Goal: Communication & Community: Ask a question

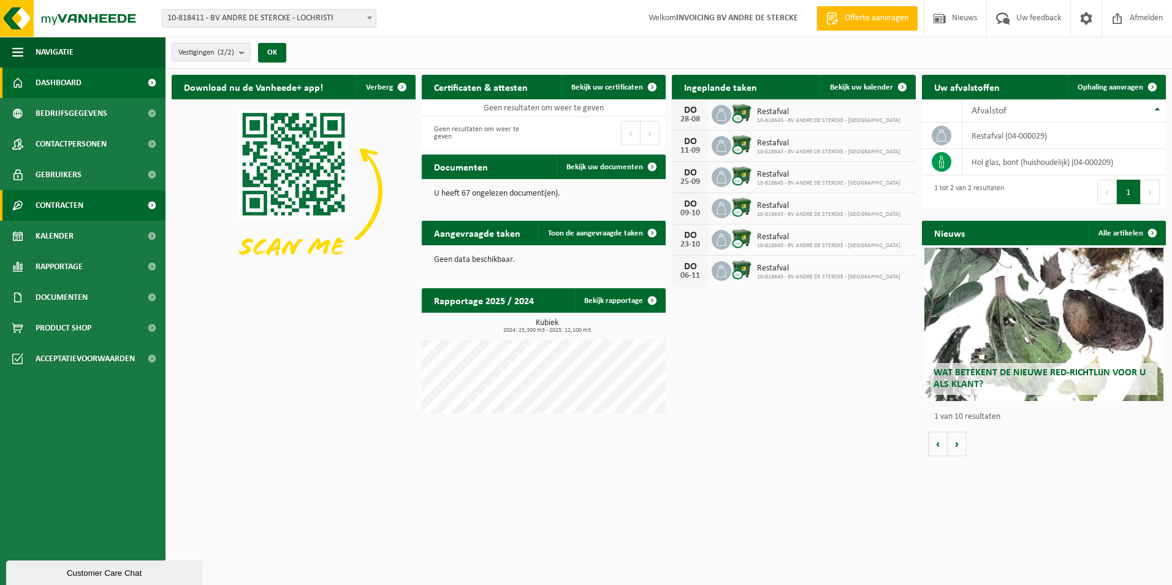
click at [73, 204] on span "Contracten" at bounding box center [60, 205] width 48 height 31
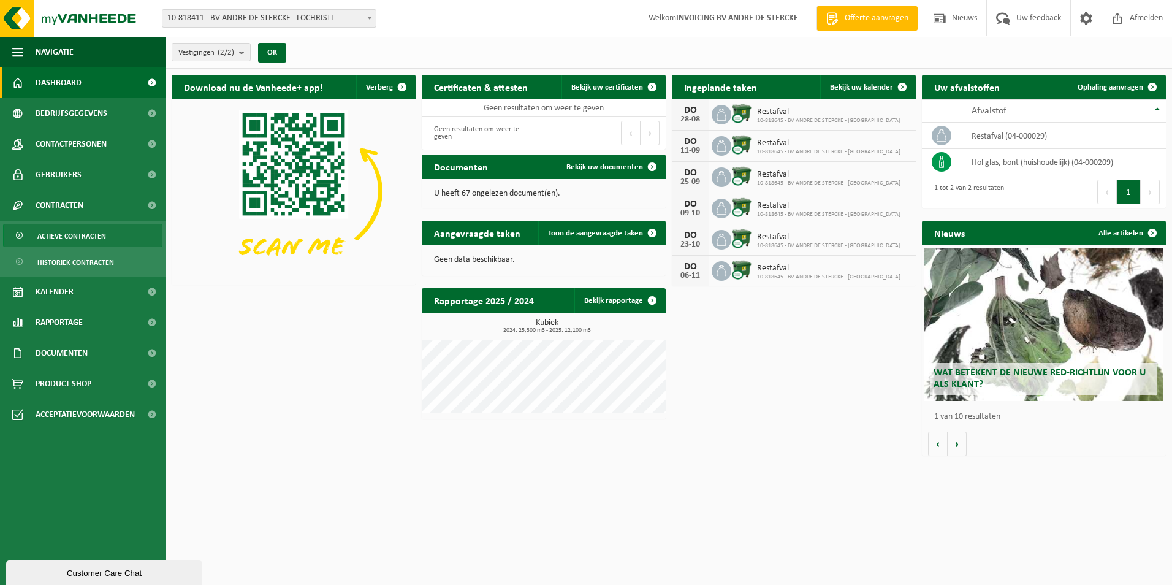
click at [87, 243] on span "Actieve contracten" at bounding box center [71, 235] width 69 height 23
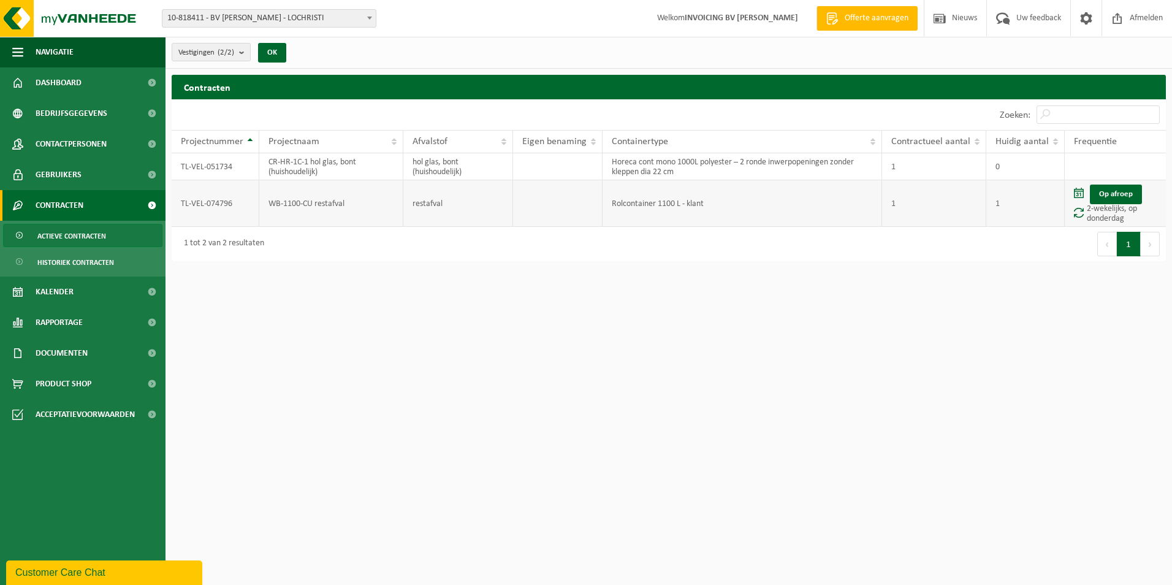
click at [630, 208] on td "Rolcontainer 1100 L - klant" at bounding box center [743, 203] width 280 height 47
click at [295, 204] on td "WB-1100-CU restafval" at bounding box center [331, 203] width 144 height 47
click at [221, 203] on td "TL-VEL-074796" at bounding box center [216, 203] width 88 height 47
click at [1088, 213] on td "Op afroep 2-wekelijks, op donderdag" at bounding box center [1115, 203] width 101 height 47
drag, startPoint x: 1088, startPoint y: 213, endPoint x: 1079, endPoint y: 196, distance: 20.0
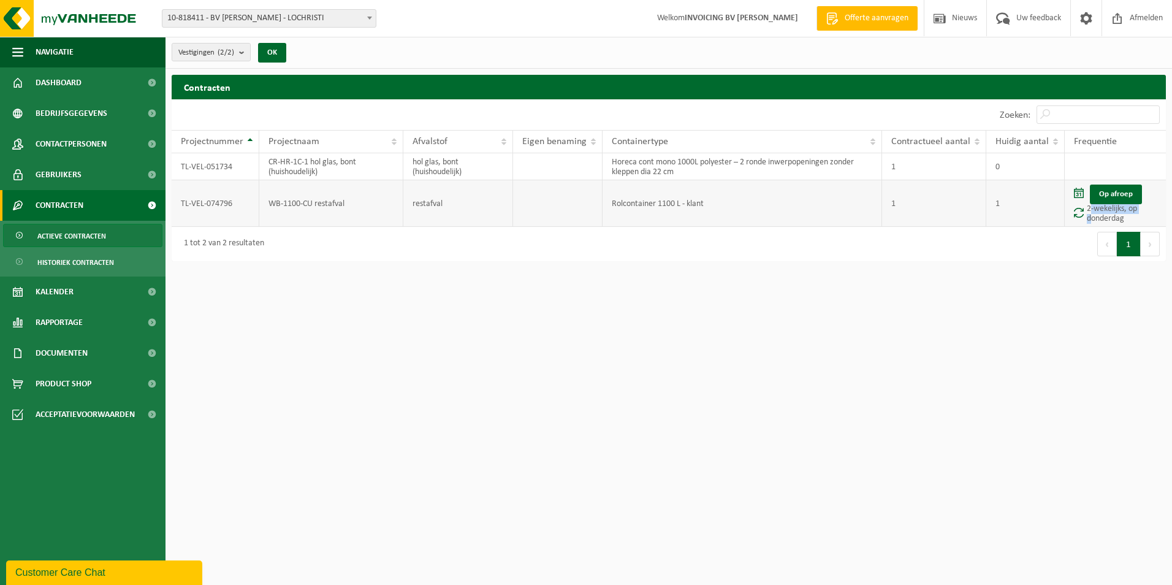
click at [1079, 196] on span at bounding box center [1079, 193] width 10 height 10
click at [148, 356] on span at bounding box center [152, 353] width 28 height 31
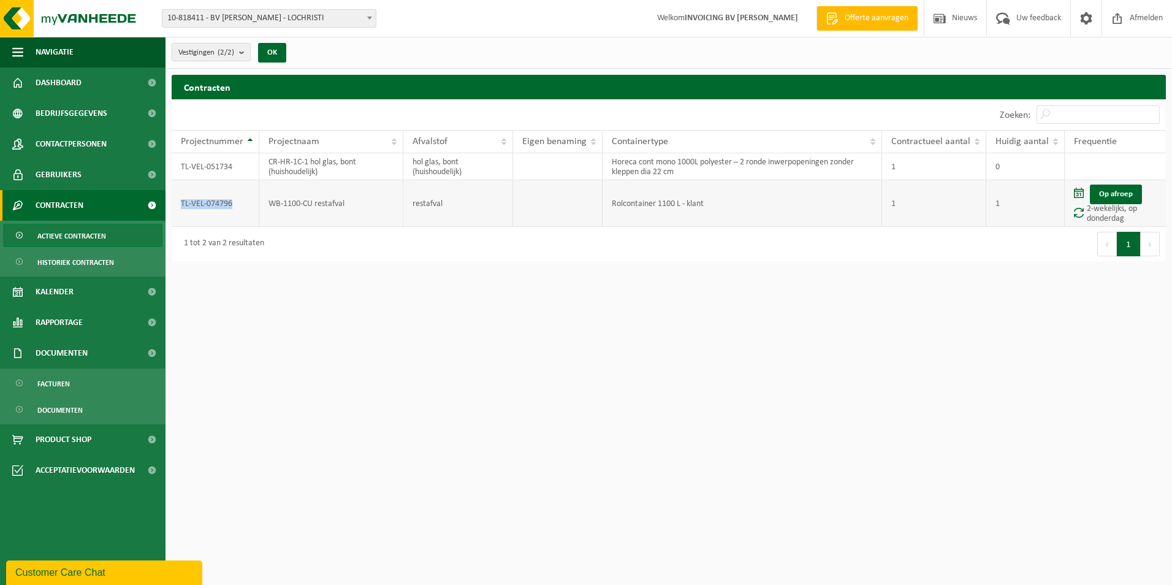
drag, startPoint x: 250, startPoint y: 205, endPoint x: 176, endPoint y: 201, distance: 73.7
click at [176, 201] on td "TL-VEL-074796" at bounding box center [216, 203] width 88 height 47
copy td "TL-VEL-074796"
click at [86, 408] on link "Documenten" at bounding box center [82, 409] width 159 height 23
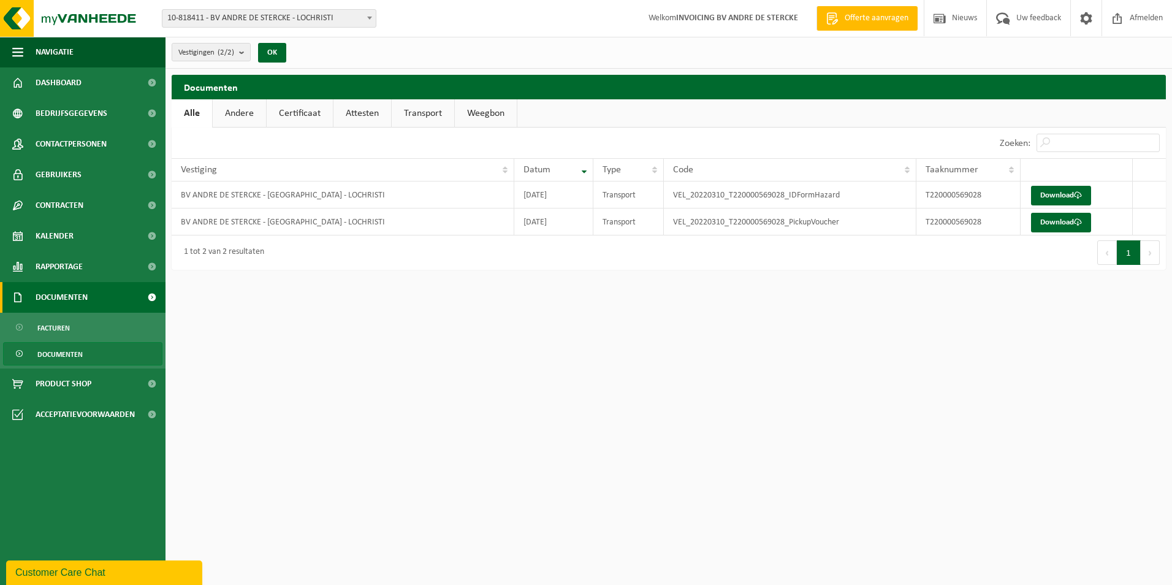
click at [74, 291] on span "Documenten" at bounding box center [62, 297] width 52 height 31
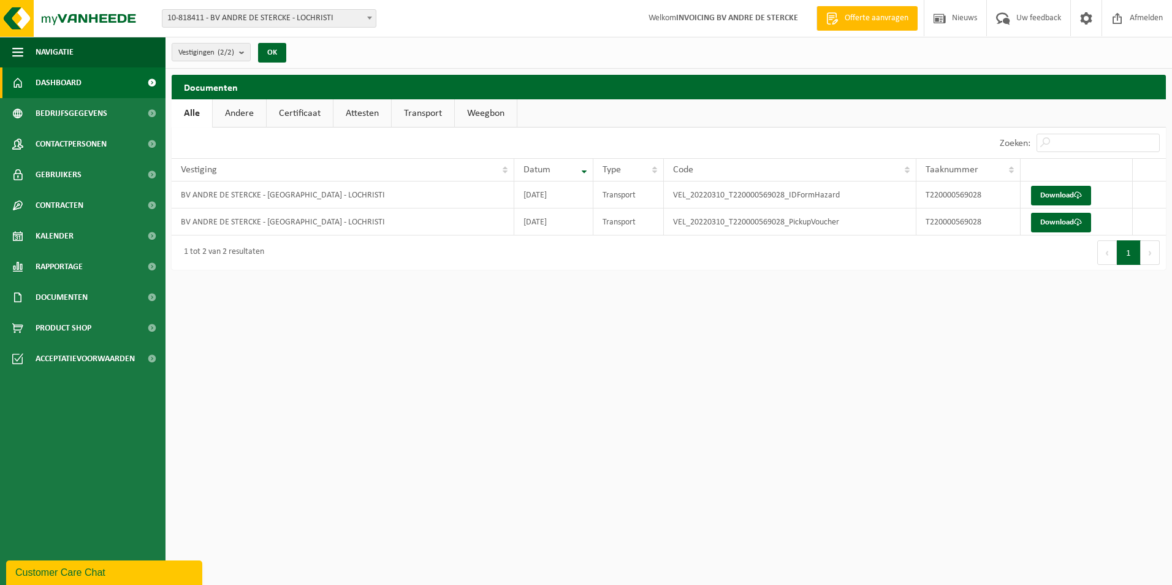
click at [139, 85] on span at bounding box center [152, 82] width 28 height 31
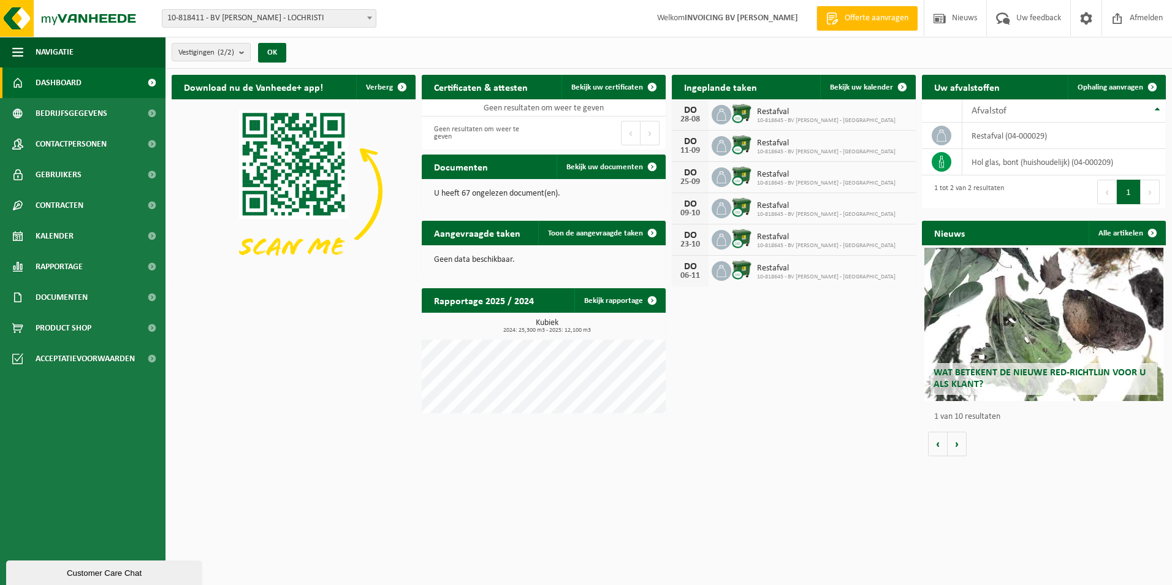
click at [48, 576] on div "Customer Care Chat" at bounding box center [104, 572] width 178 height 9
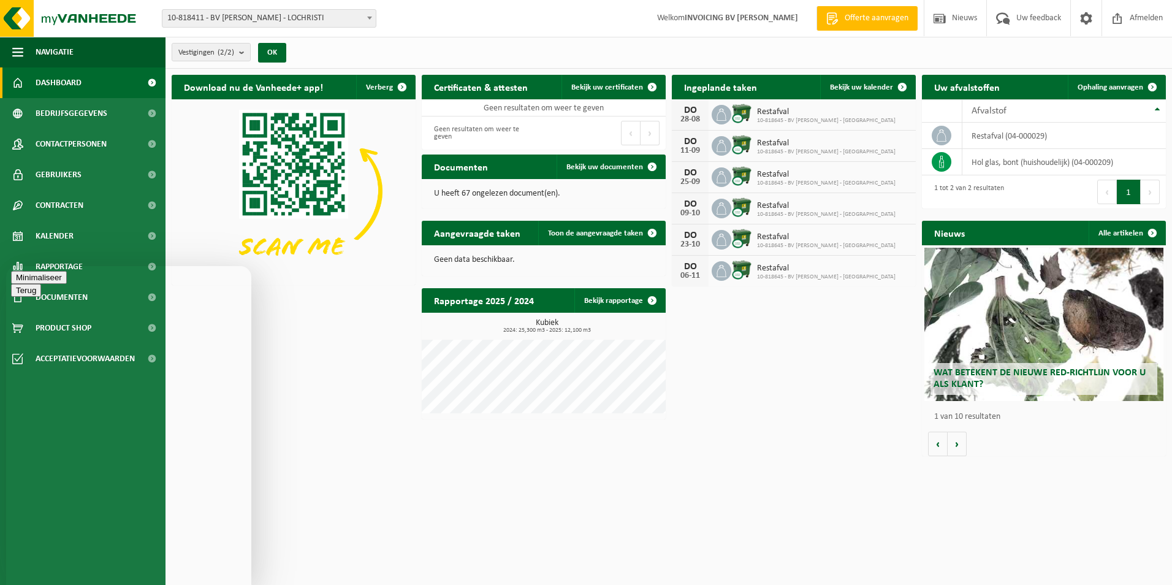
click at [6, 266] on textarea at bounding box center [6, 266] width 0 height 0
paste textarea "TL-VEL-074796"
type textarea "Beste, wegens stopzetten van de handelsactiviteit hadden we graag het lopende c…"
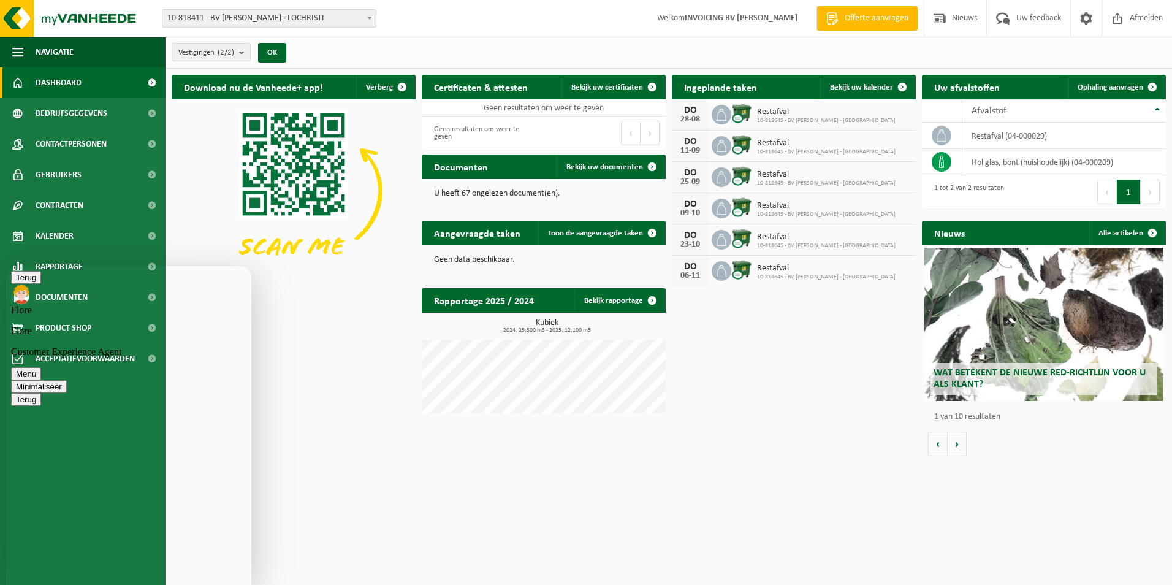
drag, startPoint x: 64, startPoint y: 326, endPoint x: 231, endPoint y: 372, distance: 172.5
drag, startPoint x: 231, startPoint y: 372, endPoint x: 174, endPoint y: 364, distance: 57.0
copy span "Beste, wegens stopzetten van de handelsactiviteit hadden we graag het lopende c…"
